Goal: Find specific page/section: Find specific page/section

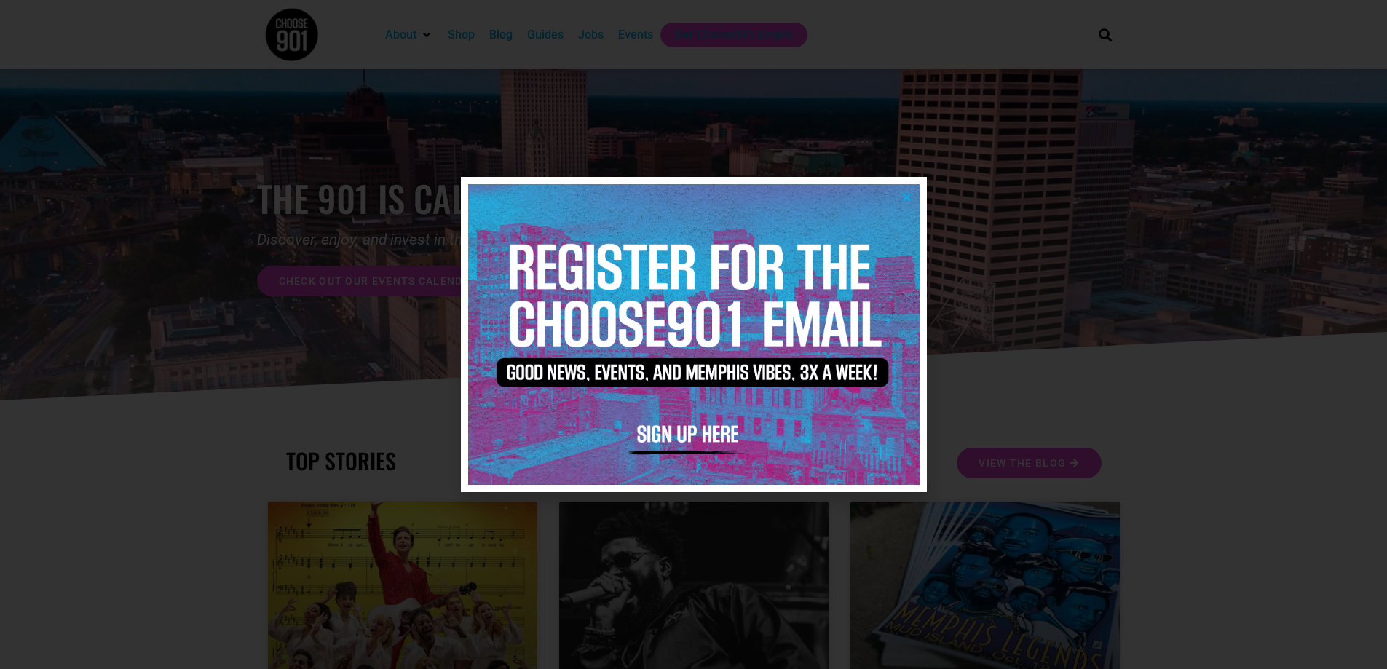
click at [906, 199] on icon "Close" at bounding box center [906, 196] width 11 height 11
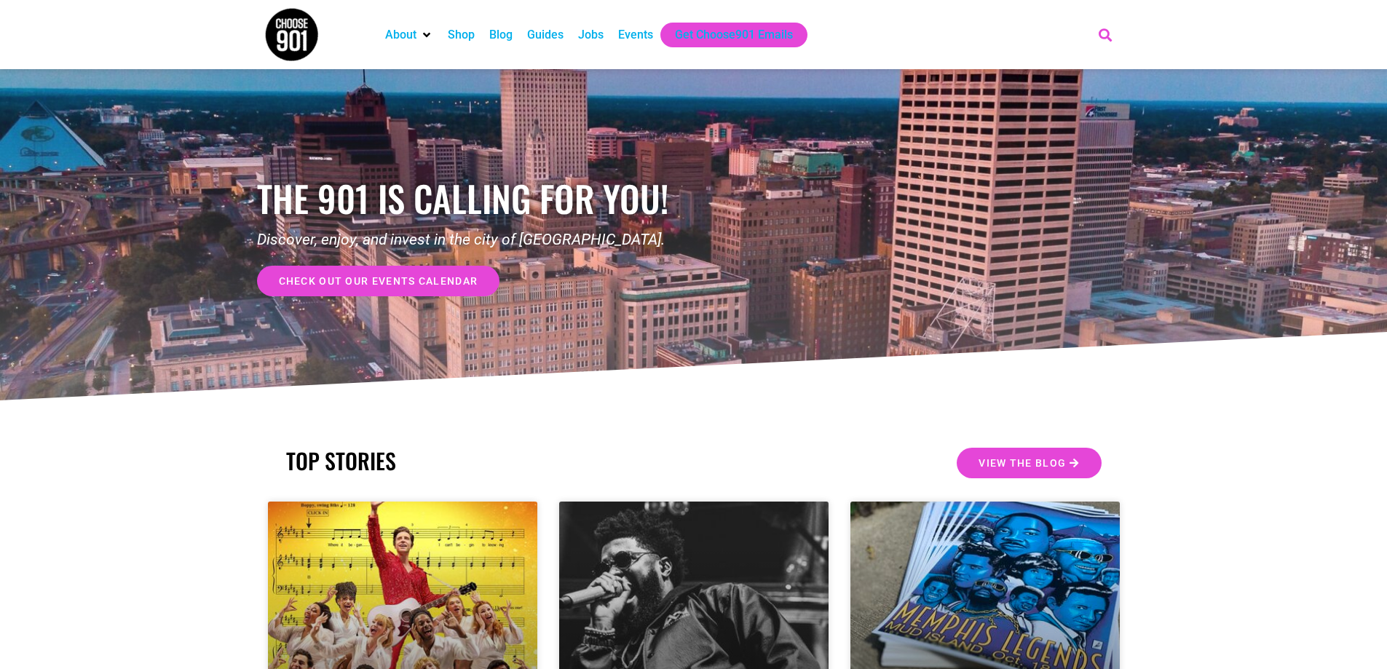
click at [1106, 37] on icon "Search" at bounding box center [1105, 35] width 24 height 24
type input "serve901"
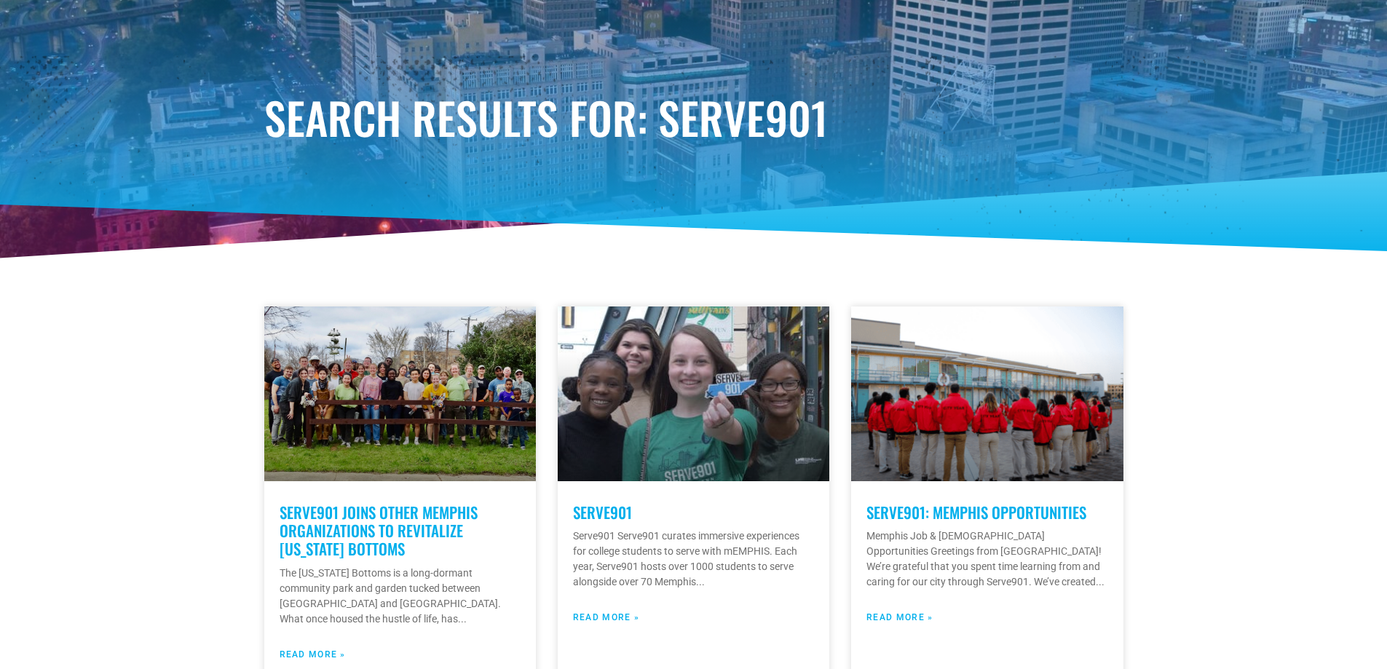
scroll to position [146, 0]
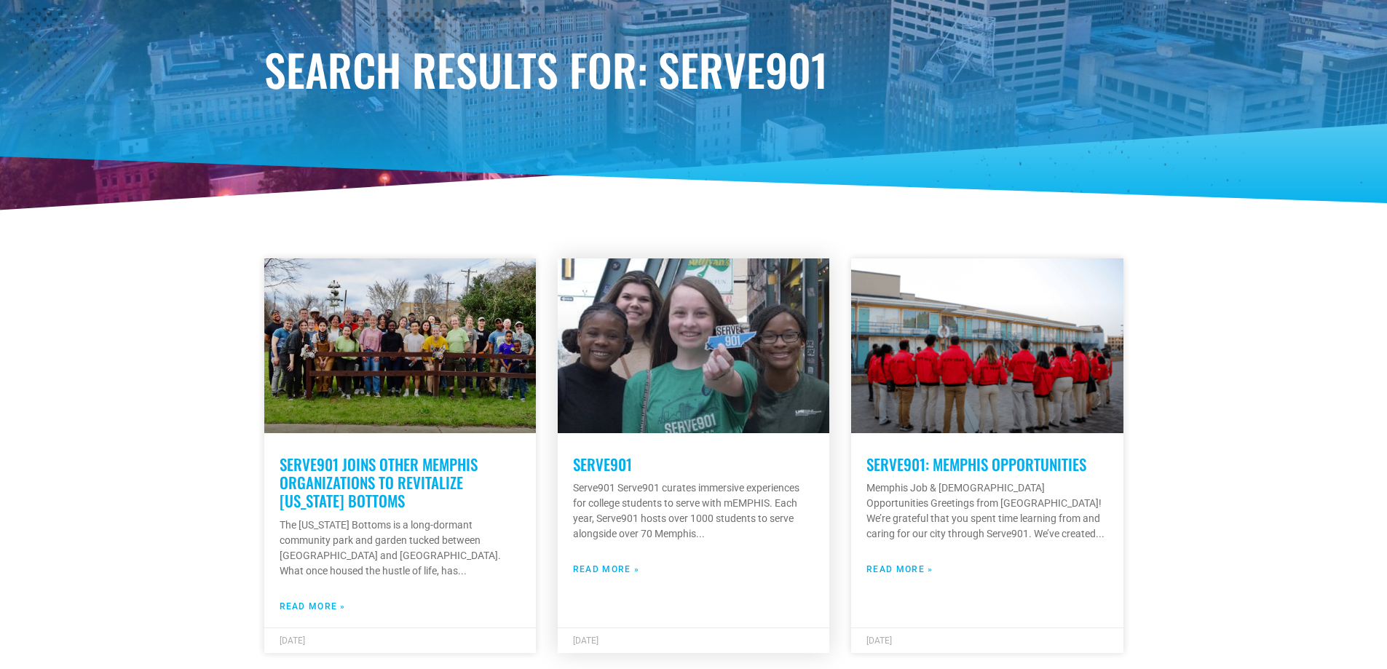
click at [587, 461] on link "Serve901" at bounding box center [602, 464] width 59 height 23
